Goal: Check status: Check status

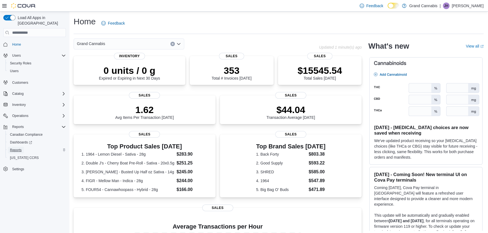
click at [17, 148] on span "Reports" at bounding box center [16, 150] width 12 height 4
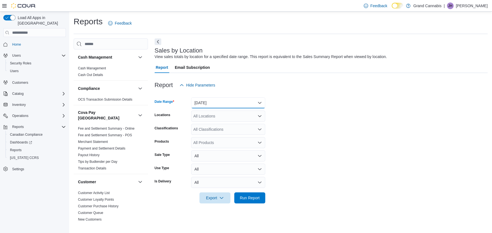
click at [259, 101] on button "[DATE]" at bounding box center [228, 102] width 74 height 11
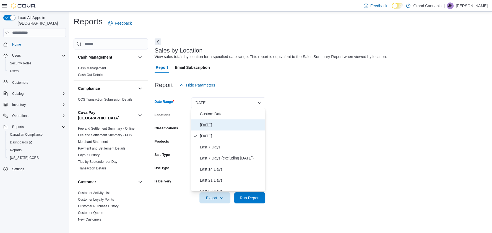
click at [206, 123] on span "[DATE]" at bounding box center [231, 125] width 63 height 7
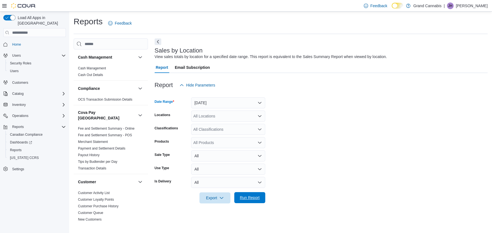
click at [245, 197] on span "Run Report" at bounding box center [250, 198] width 20 height 6
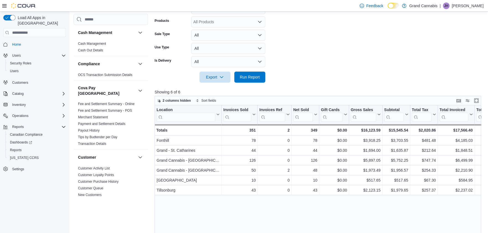
scroll to position [175, 0]
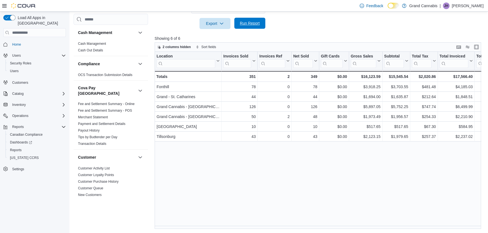
click at [250, 23] on span "Run Report" at bounding box center [250, 23] width 20 height 6
